Goal: Find specific page/section: Find specific page/section

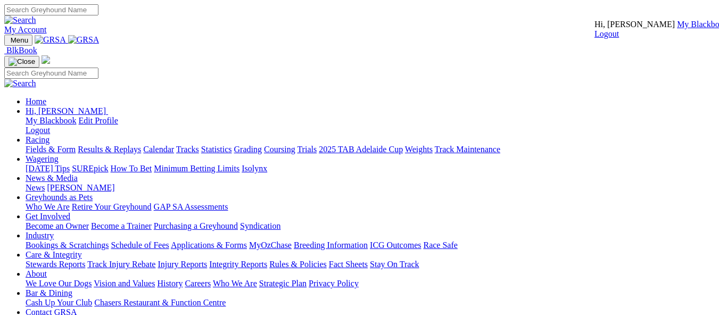
click at [677, 29] on link "My Blackbook" at bounding box center [702, 24] width 51 height 9
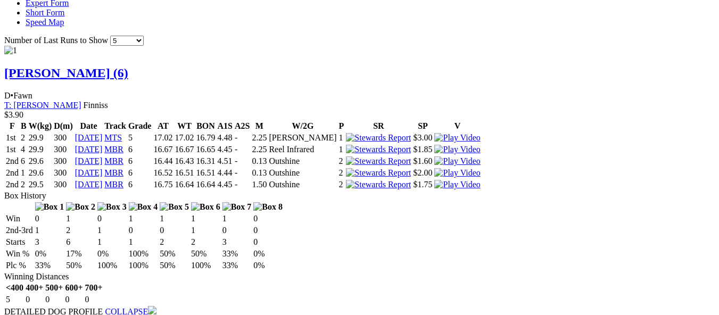
scroll to position [1175, 0]
